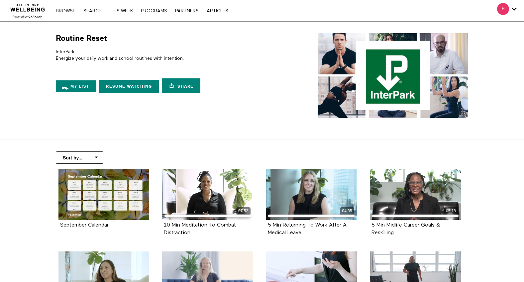
scroll to position [268, 0]
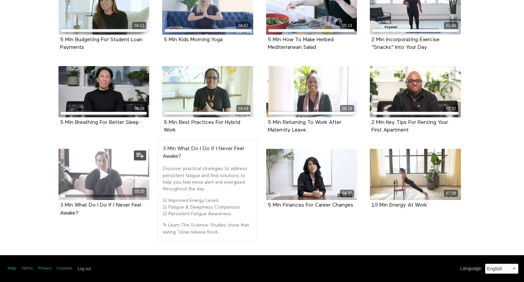
click at [112, 175] on icon at bounding box center [104, 175] width 20 height 12
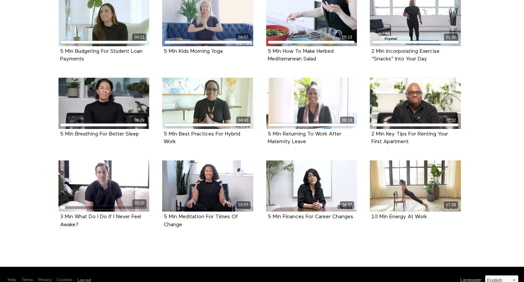
scroll to position [268, 0]
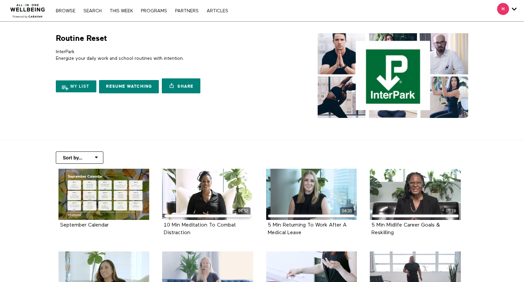
scroll to position [268, 0]
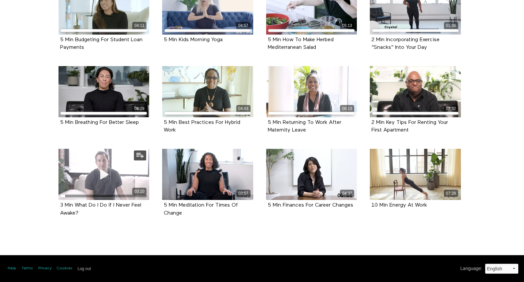
click at [105, 168] on span at bounding box center [104, 174] width 20 height 20
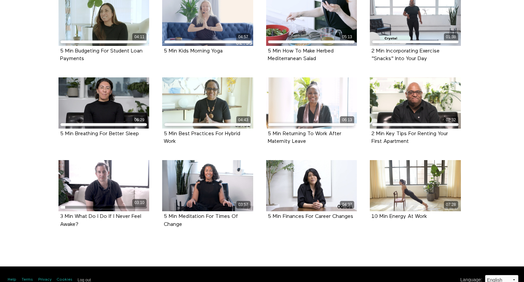
scroll to position [268, 0]
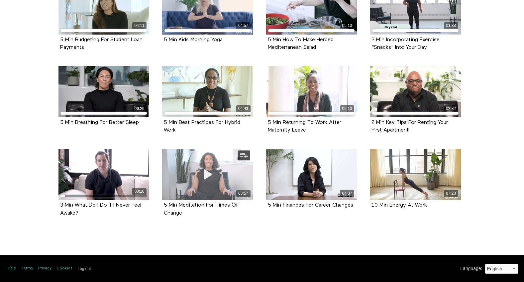
click at [214, 175] on icon at bounding box center [208, 175] width 20 height 12
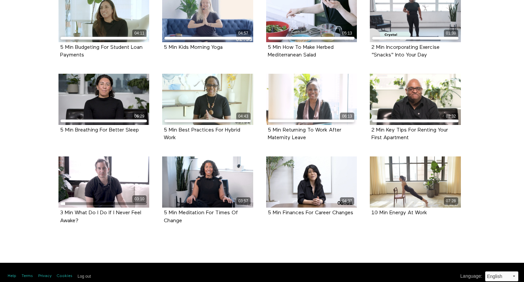
scroll to position [268, 0]
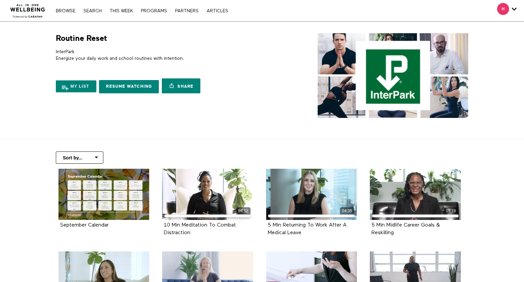
scroll to position [268, 0]
